Goal: Task Accomplishment & Management: Complete application form

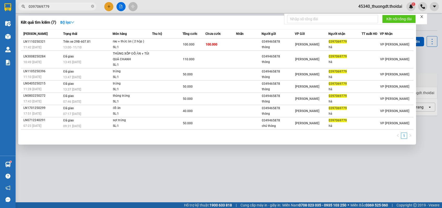
type input "0397069779"
drag, startPoint x: 93, startPoint y: 7, endPoint x: 93, endPoint y: 1, distance: 5.5
click at [94, 7] on icon "close-circle" at bounding box center [92, 6] width 3 height 3
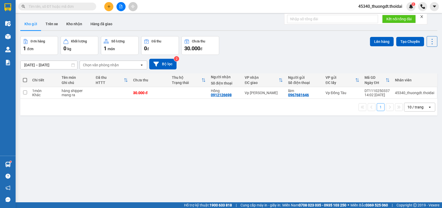
click at [73, 10] on span at bounding box center [57, 7] width 78 height 8
click at [76, 5] on input "text" at bounding box center [59, 7] width 61 height 6
paste input "0984663478"
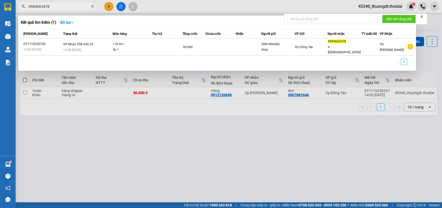
type input "0984663478"
drag, startPoint x: 92, startPoint y: 6, endPoint x: 95, endPoint y: 6, distance: 3.1
click at [91, 6] on icon "close-circle" at bounding box center [92, 6] width 3 height 3
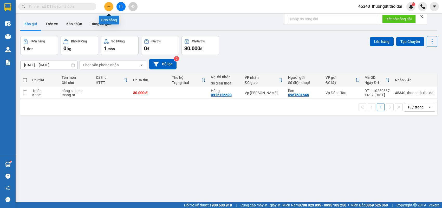
click at [108, 7] on icon "plus" at bounding box center [109, 7] width 4 height 4
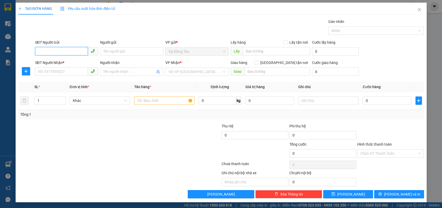
click at [62, 52] on input "SĐT Người Gửi" at bounding box center [61, 51] width 53 height 8
click at [61, 62] on div "0395389388 - Duy" at bounding box center [66, 62] width 57 height 6
type input "0395389388"
type input "Duy"
type input "0395389388"
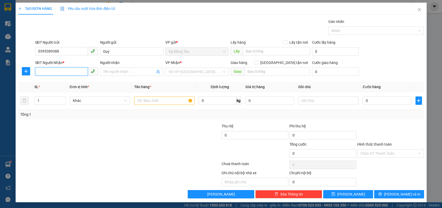
click at [63, 70] on input "SĐT Người Nhận *" at bounding box center [61, 71] width 53 height 8
click at [61, 84] on div "0393001763 - cường- a tùng trả" at bounding box center [66, 82] width 57 height 6
type input "0393001763"
click at [134, 73] on input "cường- a tùng trả" at bounding box center [129, 72] width 52 height 6
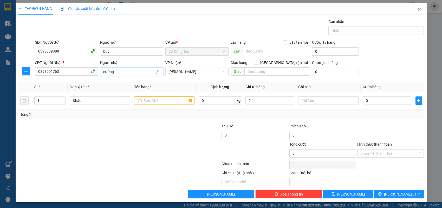
type input "cường"
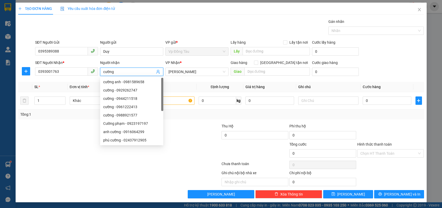
click at [158, 103] on div "cường - 0961222413" at bounding box center [131, 107] width 63 height 8
type input "0961222413"
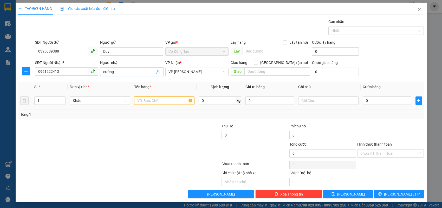
type input "cường"
click at [158, 102] on input "text" at bounding box center [164, 101] width 60 height 8
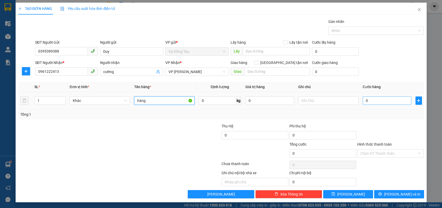
type input "hàng"
click at [388, 101] on input "0" at bounding box center [387, 101] width 49 height 8
type input "4"
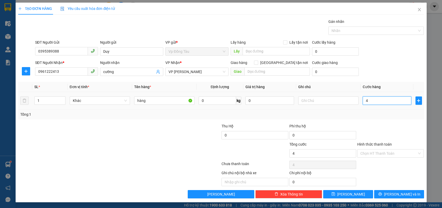
type input "40"
type input "40.000"
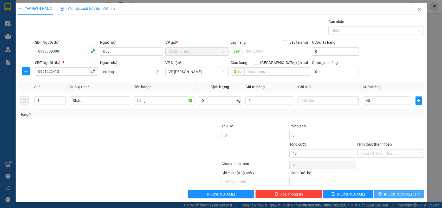
type input "40.000"
click at [394, 196] on button "[PERSON_NAME] và In" at bounding box center [399, 194] width 50 height 8
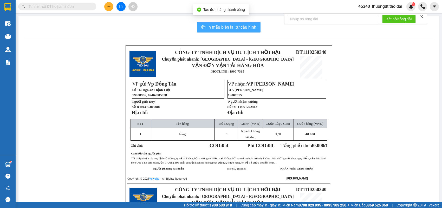
click at [201, 28] on icon "printer" at bounding box center [203, 27] width 4 height 4
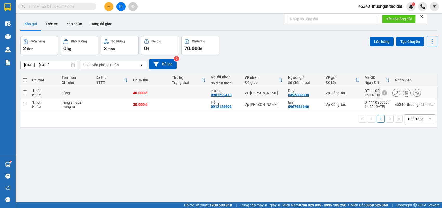
click at [55, 96] on div "Khác" at bounding box center [44, 95] width 24 height 4
checkbox input "true"
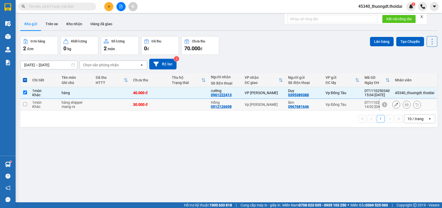
click at [52, 106] on div "Khác" at bounding box center [44, 107] width 24 height 4
checkbox input "true"
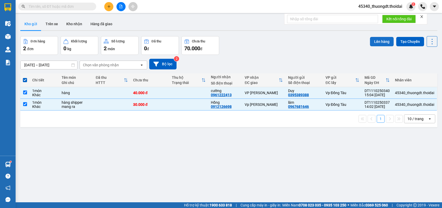
click at [370, 44] on button "Lên hàng" at bounding box center [382, 41] width 24 height 9
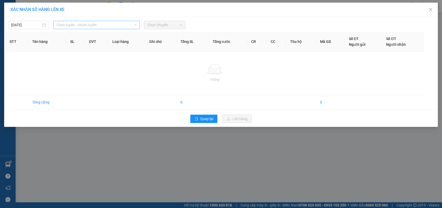
click at [94, 25] on span "Chọn tuyến - nhóm tuyến" at bounding box center [96, 25] width 80 height 8
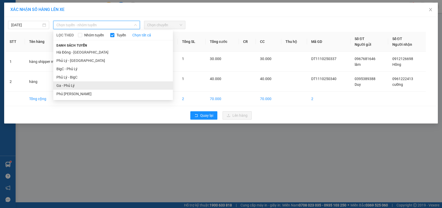
click at [82, 84] on li "Ga - Phủ Lý" at bounding box center [113, 85] width 120 height 8
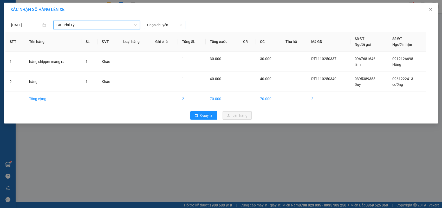
click at [181, 25] on span "Chọn chuyến" at bounding box center [164, 25] width 35 height 8
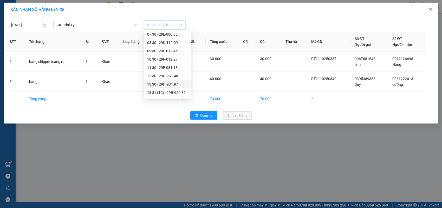
scroll to position [52, 0]
click at [177, 76] on div "14:30 - 29B-620.59" at bounding box center [167, 75] width 41 height 6
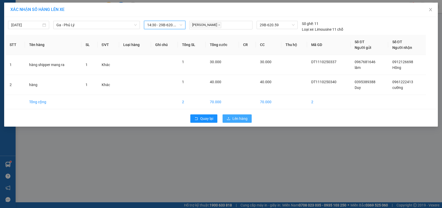
click at [229, 118] on icon "upload" at bounding box center [229, 119] width 4 height 4
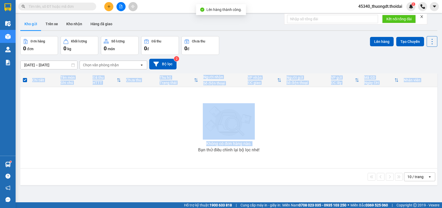
click at [20, 163] on div "ver 1.8.146 Kho gửi Trên xe Kho nhận Hàng đã giao Đơn hàng 0 đơn Khối lượng 0 k…" at bounding box center [228, 120] width 421 height 208
click at [111, 137] on div "Không có đơn hàng nào. Bạn thử điều chỉnh lại bộ lọc nhé!" at bounding box center [229, 128] width 412 height 78
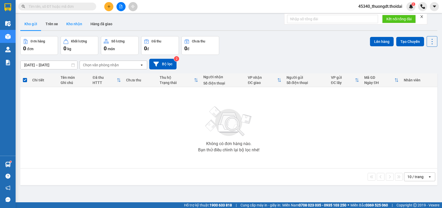
click at [77, 25] on button "Kho nhận" at bounding box center [74, 24] width 24 height 12
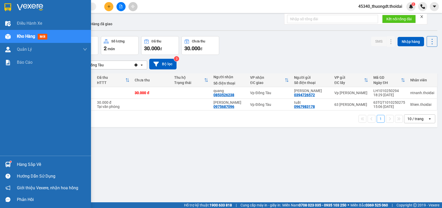
click at [20, 162] on div "Hàng sắp về" at bounding box center [52, 165] width 70 height 8
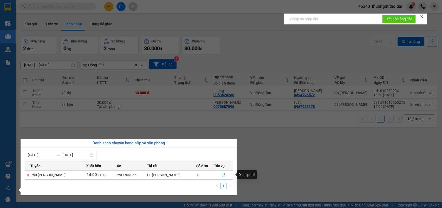
click at [220, 175] on button "button" at bounding box center [223, 175] width 18 height 8
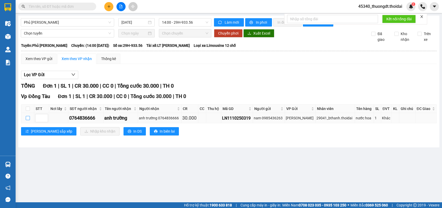
click at [28, 120] on input "checkbox" at bounding box center [28, 118] width 4 height 4
checkbox input "true"
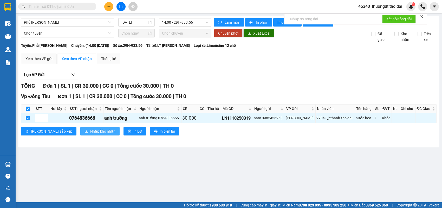
click at [90, 134] on span "Nhập kho nhận" at bounding box center [102, 132] width 25 height 6
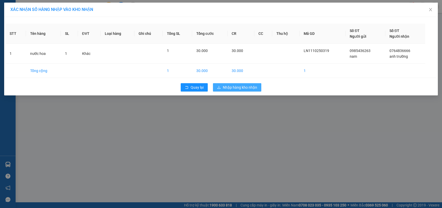
click at [227, 89] on span "Nhập hàng kho nhận" at bounding box center [240, 88] width 34 height 6
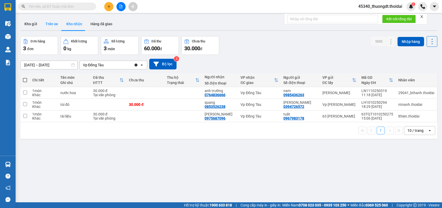
click at [51, 23] on button "Trên xe" at bounding box center [51, 24] width 21 height 12
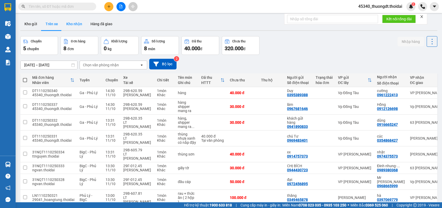
click at [73, 25] on button "Kho nhận" at bounding box center [74, 24] width 24 height 12
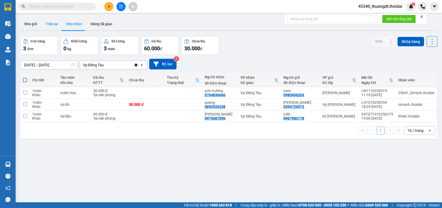
click at [51, 26] on button "Trên xe" at bounding box center [51, 24] width 21 height 12
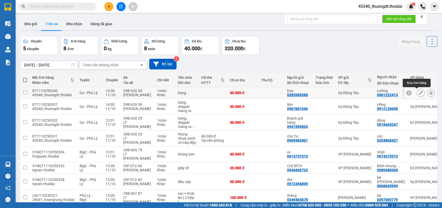
click at [419, 92] on icon at bounding box center [421, 93] width 4 height 4
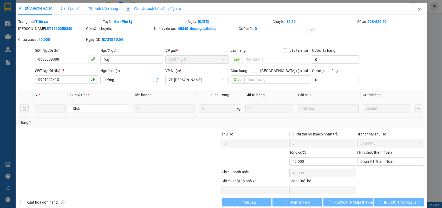
type input "0395389388"
type input "Duy"
type input "0961222413"
type input "cường"
type input "0"
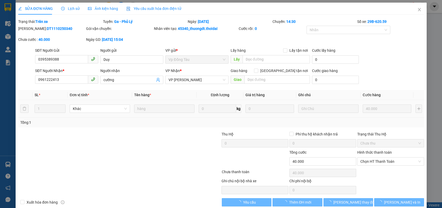
type input "40.000"
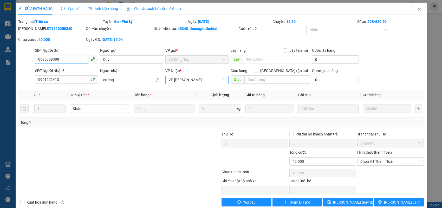
click at [197, 82] on span "VP [PERSON_NAME]" at bounding box center [197, 80] width 57 height 8
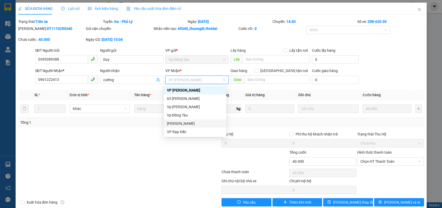
click at [184, 121] on div "[PERSON_NAME]" at bounding box center [195, 124] width 56 height 6
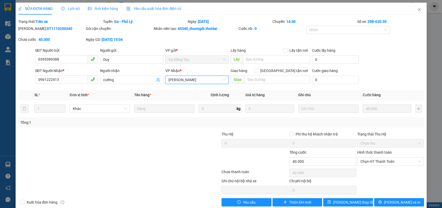
scroll to position [8, 0]
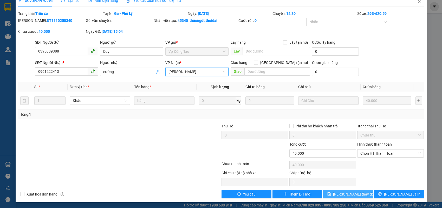
click at [339, 193] on span "[PERSON_NAME] thay đổi" at bounding box center [354, 194] width 42 height 6
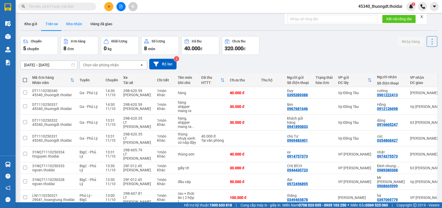
click at [73, 26] on button "Kho nhận" at bounding box center [74, 24] width 24 height 12
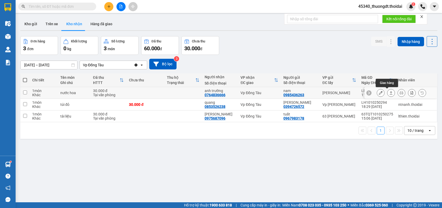
click at [388, 95] on button at bounding box center [391, 92] width 7 height 9
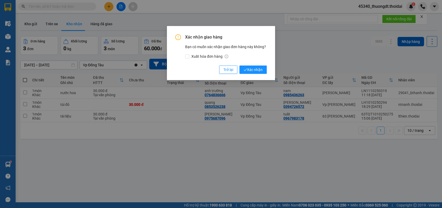
drag, startPoint x: 256, startPoint y: 67, endPoint x: 248, endPoint y: 64, distance: 8.3
click at [256, 67] on span "Xác nhận" at bounding box center [253, 70] width 19 height 6
